Goal: Transaction & Acquisition: Obtain resource

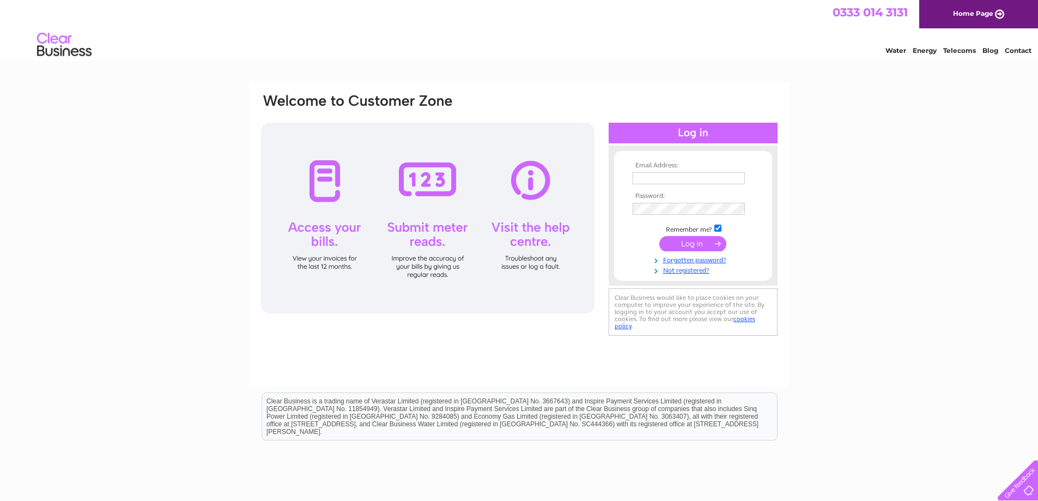
type input "accounts@central-training.co.uk"
click at [699, 244] on input "submit" at bounding box center [693, 243] width 67 height 15
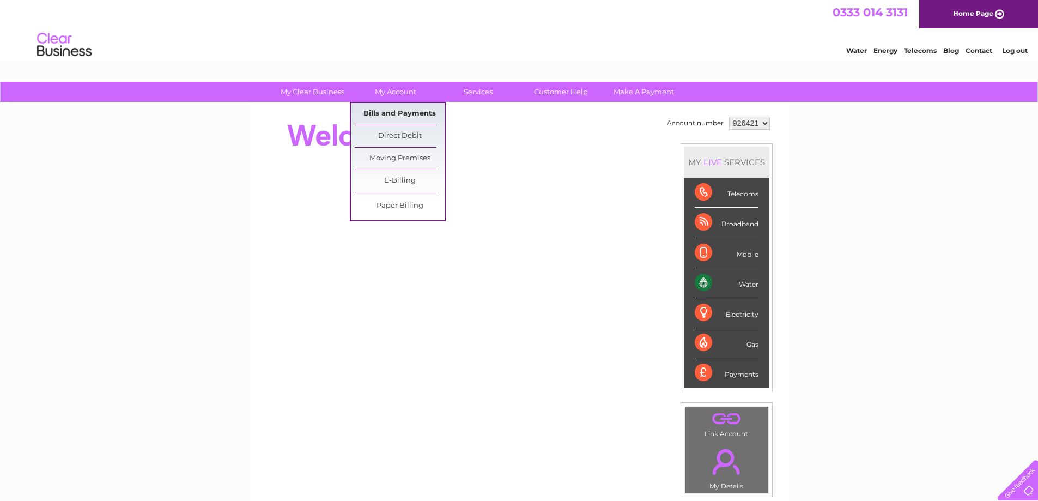
click at [398, 109] on link "Bills and Payments" at bounding box center [400, 114] width 90 height 22
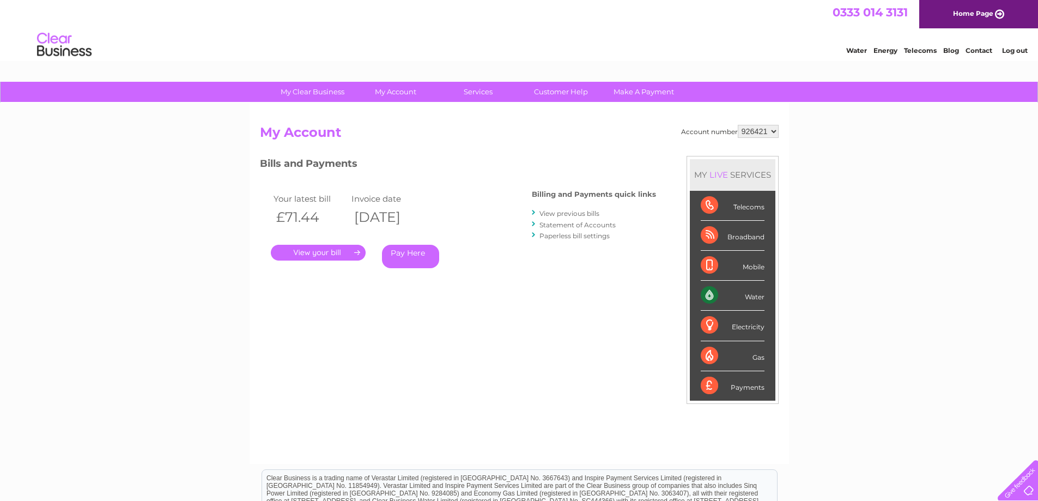
click at [334, 253] on link "." at bounding box center [318, 253] width 95 height 16
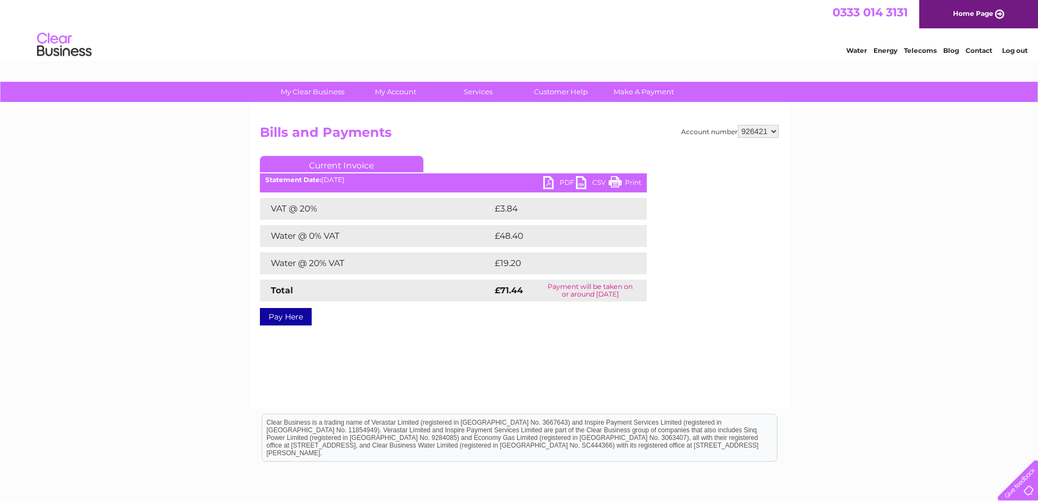
click at [554, 182] on link "PDF" at bounding box center [559, 184] width 33 height 16
click at [1020, 52] on link "Log out" at bounding box center [1015, 50] width 26 height 8
